Goal: Task Accomplishment & Management: Manage account settings

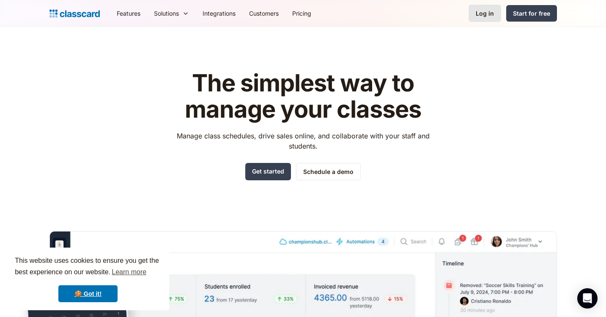
click at [490, 14] on div "Log in" at bounding box center [485, 13] width 18 height 9
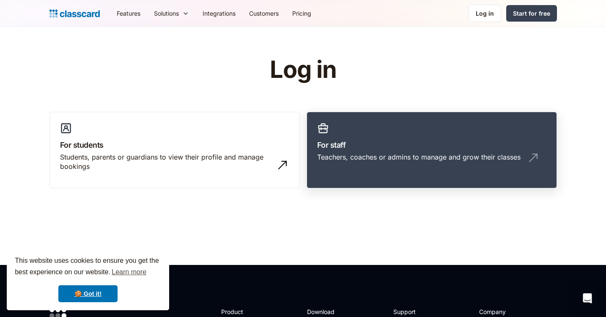
click at [379, 136] on link "For staff Teachers, coaches or admins to manage and grow their classes" at bounding box center [432, 150] width 250 height 77
